Goal: Information Seeking & Learning: Learn about a topic

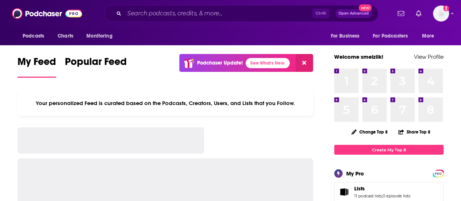
click at [190, 14] on input "Search podcasts, credits, & more..." at bounding box center [218, 14] width 188 height 12
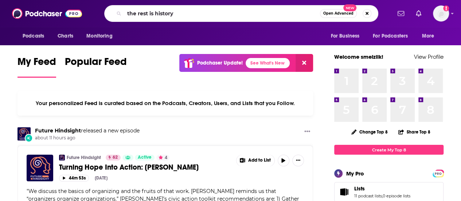
type input "the rest is history"
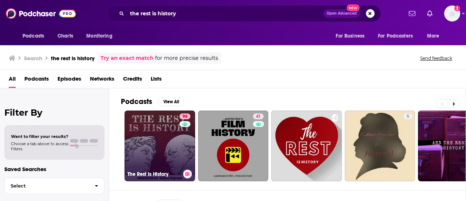
click at [178, 144] on link "96 The Rest Is History" at bounding box center [160, 145] width 71 height 71
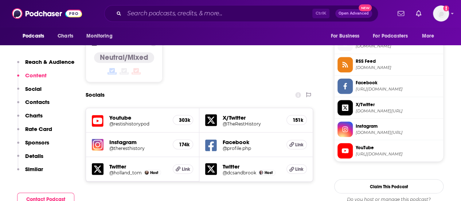
scroll to position [364, 0]
